Goal: Task Accomplishment & Management: Use online tool/utility

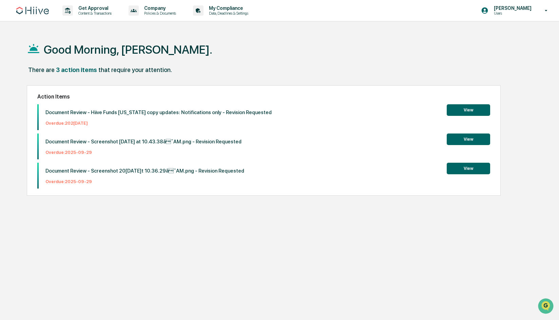
click at [458, 107] on button "View" at bounding box center [468, 110] width 43 height 12
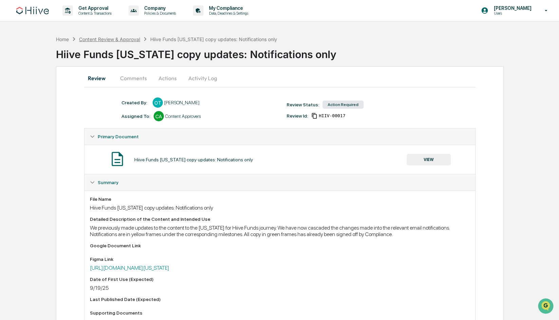
click at [129, 40] on div "Content Review & Approval" at bounding box center [109, 39] width 61 height 6
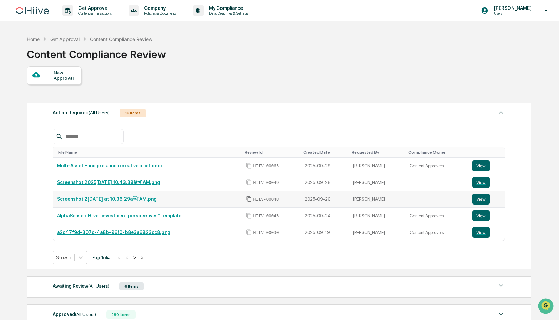
scroll to position [88, 0]
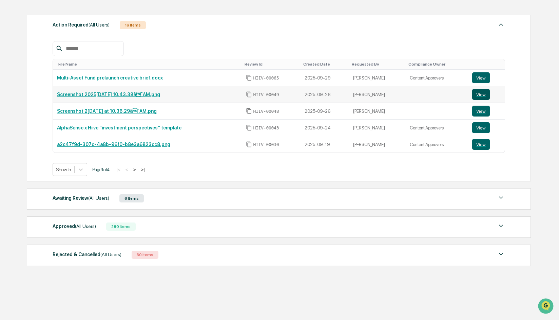
click at [484, 95] on button "View" at bounding box center [481, 94] width 18 height 11
click at [485, 111] on button "View" at bounding box center [481, 111] width 18 height 11
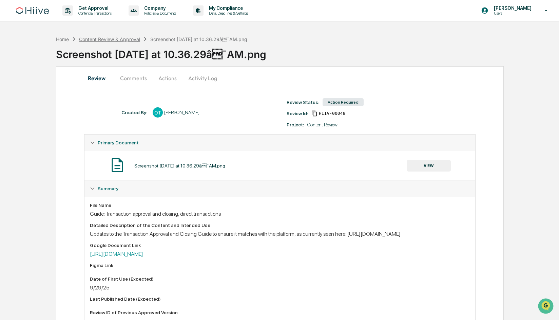
click at [130, 39] on div "Content Review & Approval" at bounding box center [109, 39] width 61 height 6
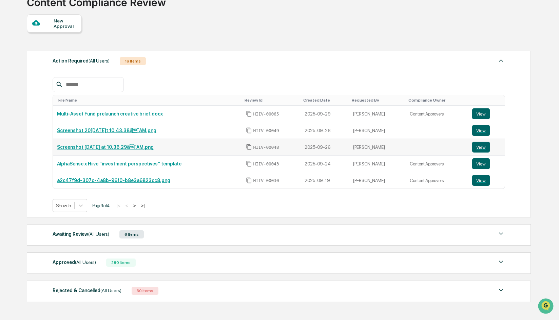
scroll to position [88, 0]
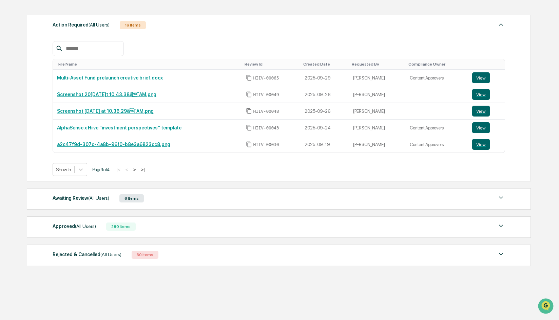
click at [153, 226] on div "Approved (All Users) 280 Items" at bounding box center [279, 227] width 453 height 10
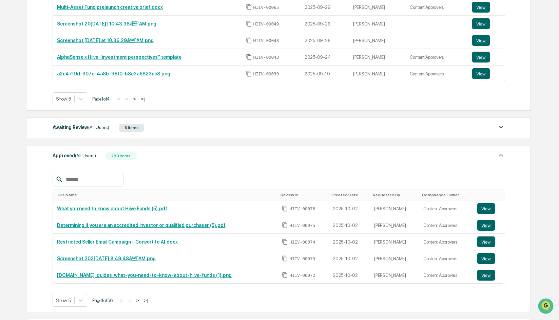
scroll to position [165, 0]
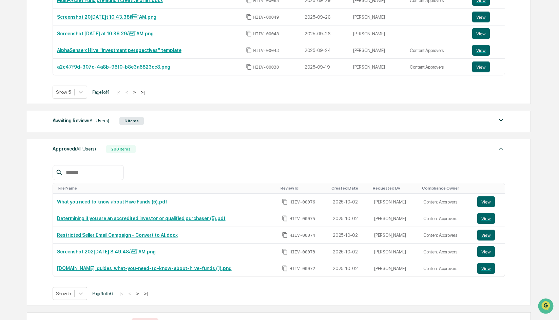
click at [159, 123] on div "Awaiting Review (All Users) 6 Items" at bounding box center [279, 121] width 453 height 10
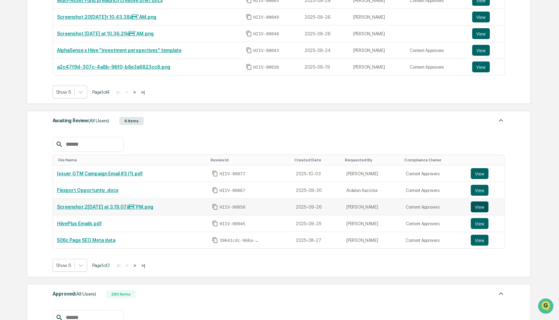
click at [484, 208] on button "View" at bounding box center [480, 206] width 18 height 11
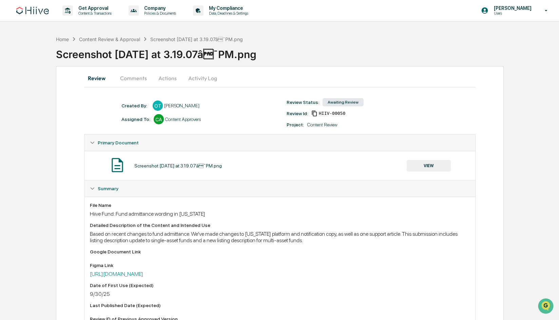
click at [172, 79] on button "Actions" at bounding box center [167, 78] width 31 height 16
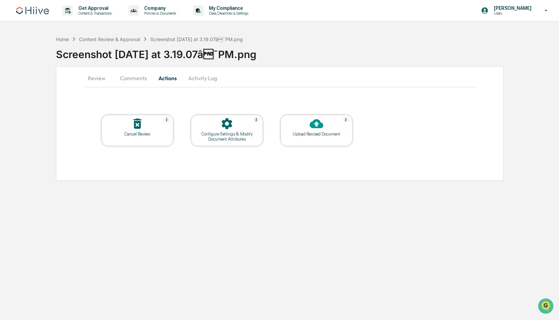
click at [138, 80] on button "Comments" at bounding box center [134, 78] width 38 height 16
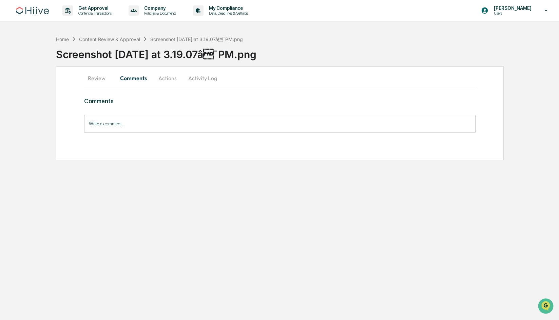
click at [101, 82] on button "Review" at bounding box center [99, 78] width 31 height 16
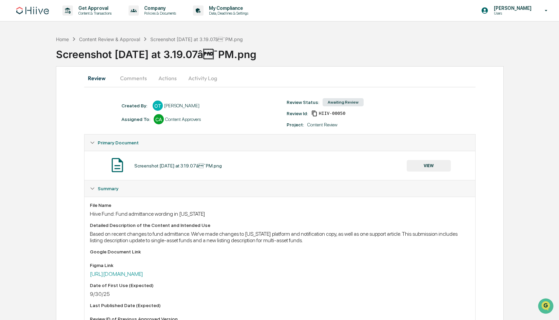
click at [128, 212] on div "Hiive Fund: Fund admittance wording in TEXAS" at bounding box center [280, 213] width 380 height 6
copy div "Hiive Fund: Fund admittance wording in TEXAS"
